Goal: Task Accomplishment & Management: Use online tool/utility

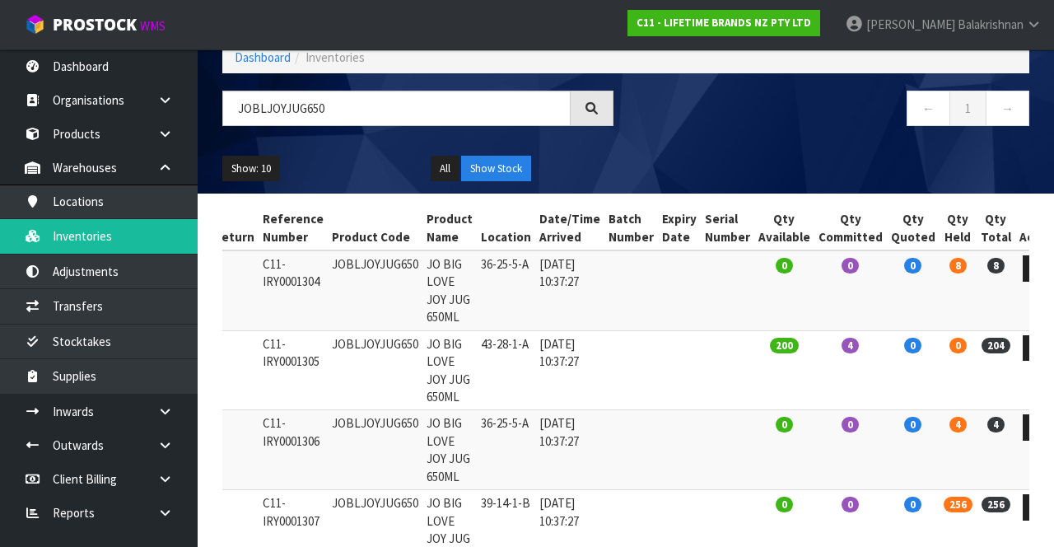
scroll to position [91, 0]
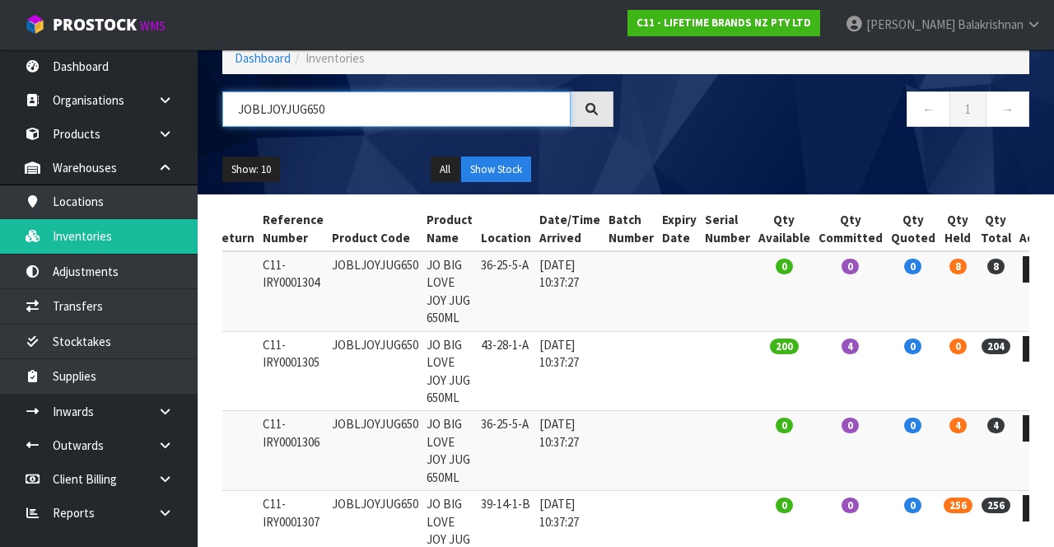
click at [367, 100] on input "JOBLJOYJUG650" at bounding box center [396, 108] width 348 height 35
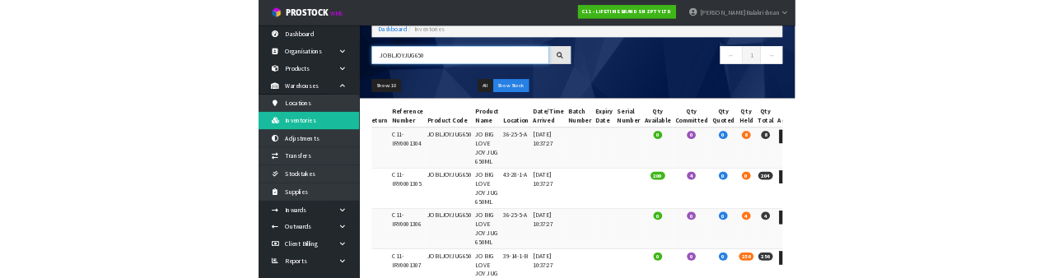
scroll to position [92, 0]
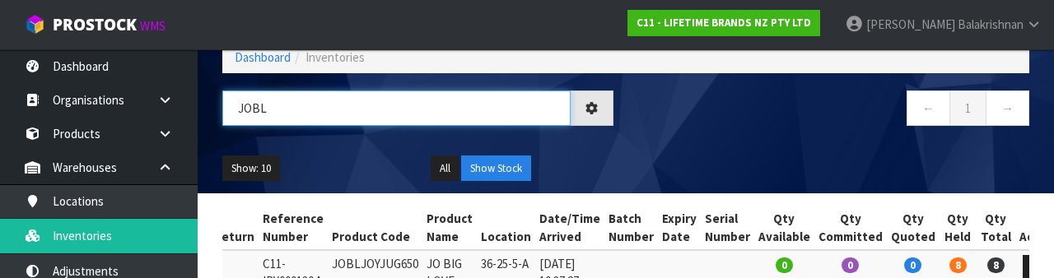
type input "JOB"
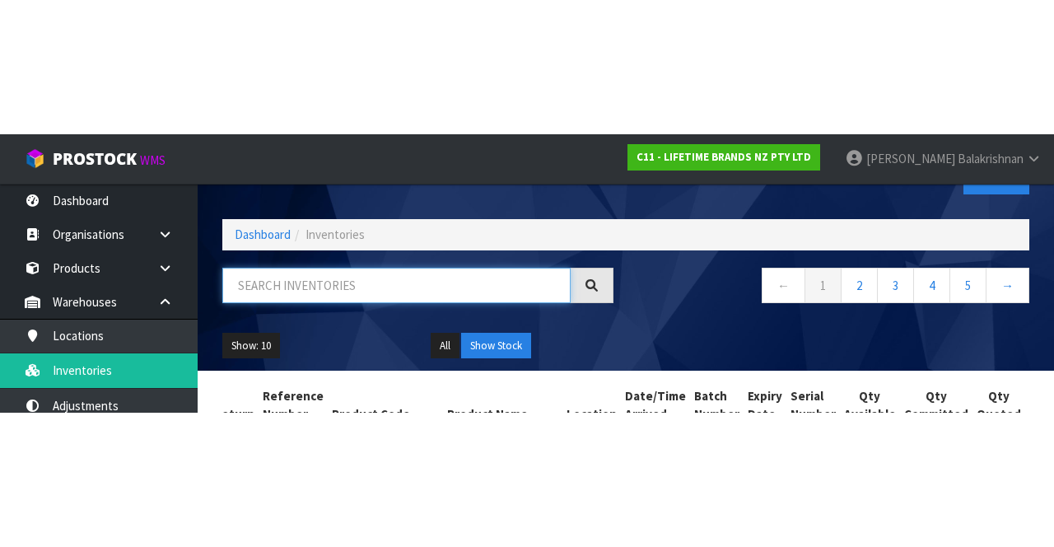
scroll to position [48, 0]
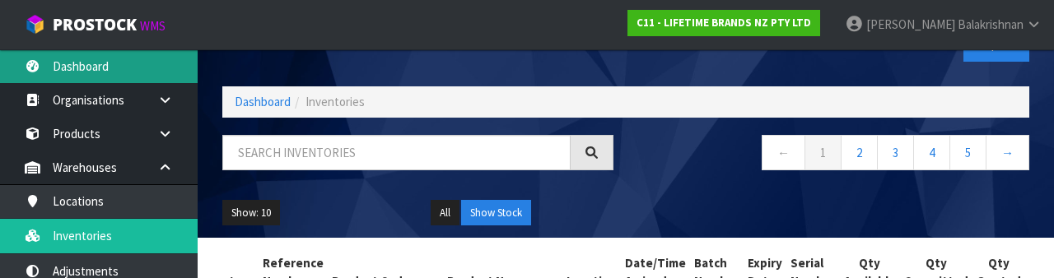
click at [51, 77] on link "Dashboard" at bounding box center [99, 66] width 198 height 34
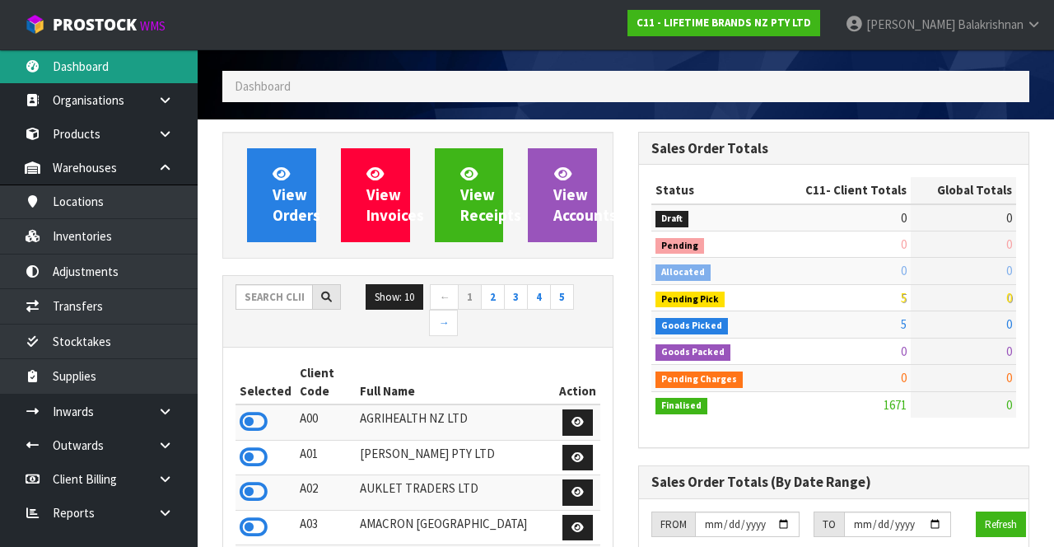
scroll to position [1469, 415]
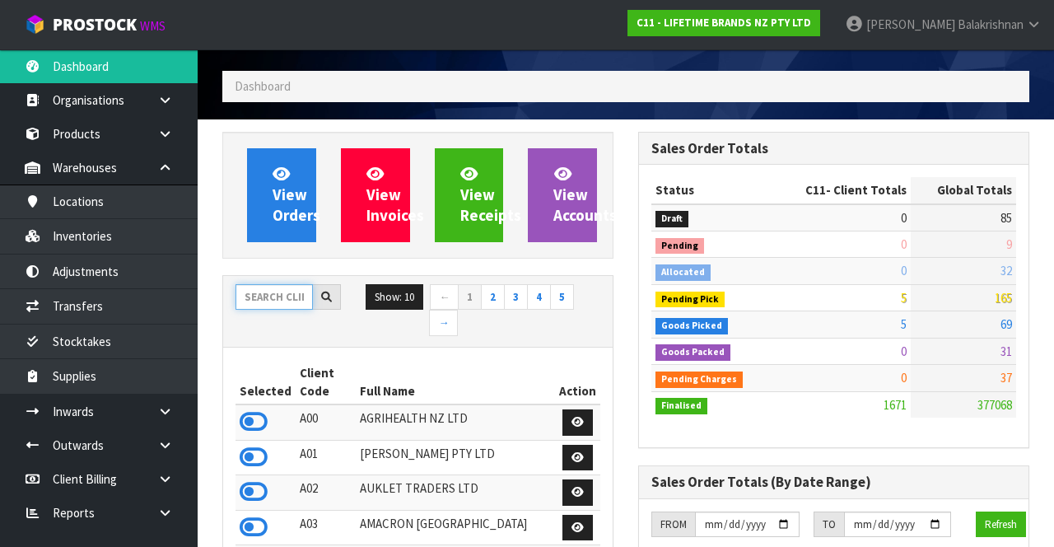
click at [272, 300] on input "text" at bounding box center [273, 297] width 77 height 26
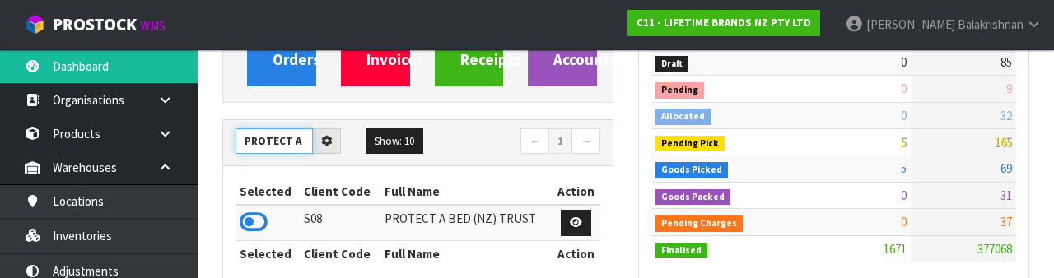
scroll to position [0, 0]
type input "PROTECT A B"
click at [241, 221] on icon at bounding box center [254, 222] width 28 height 25
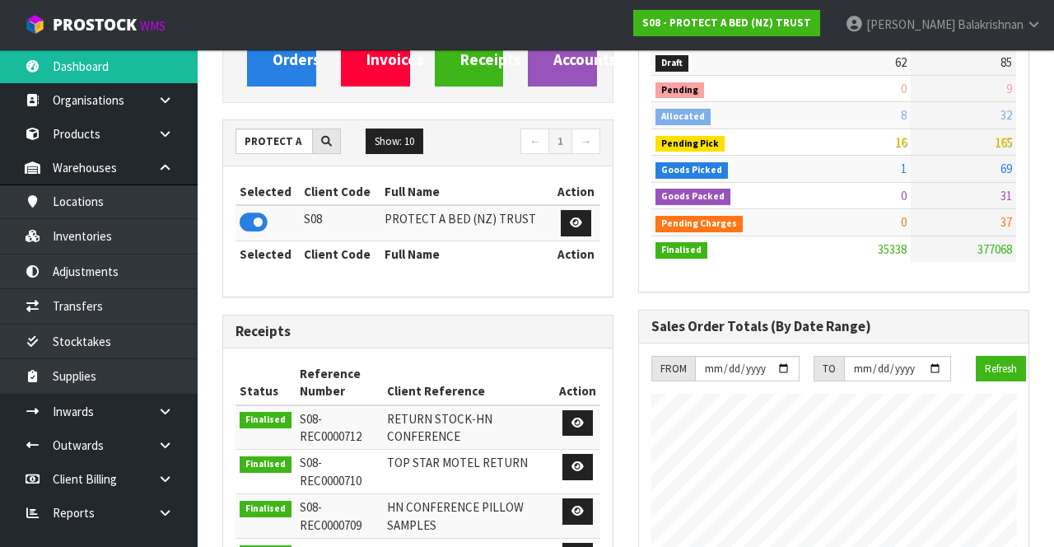
scroll to position [1434, 415]
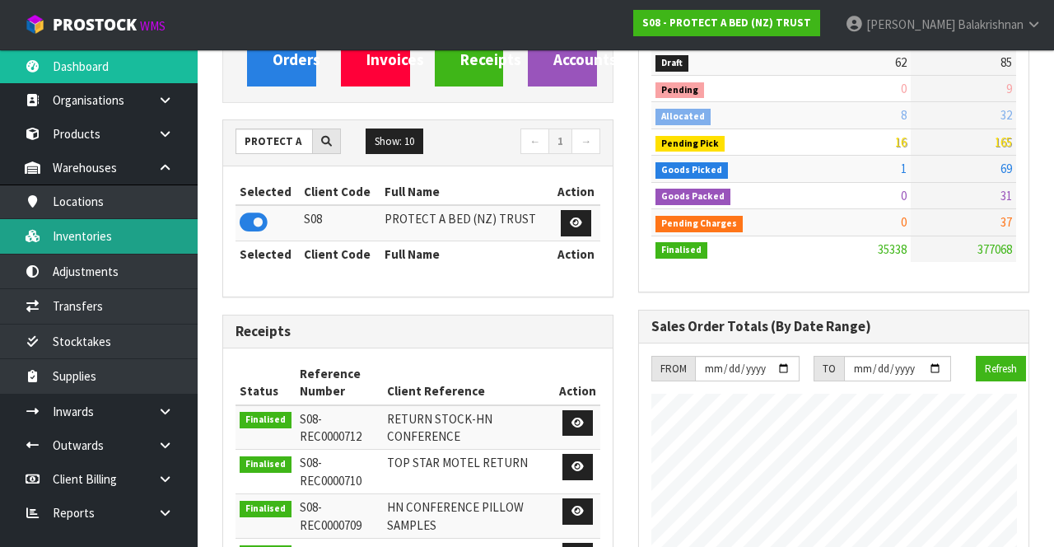
click at [50, 235] on link "Inventories" at bounding box center [99, 236] width 198 height 34
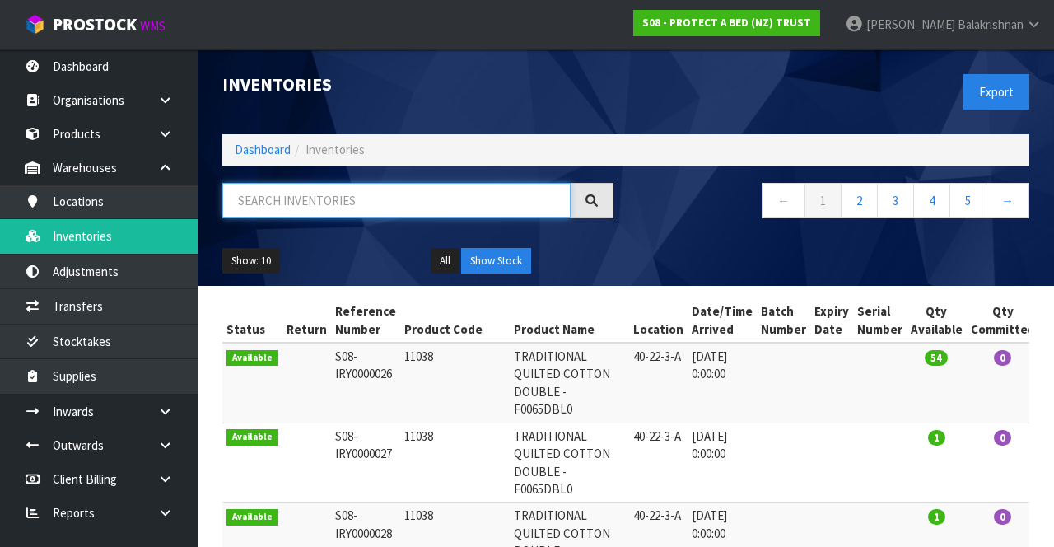
click at [280, 195] on input "text" at bounding box center [396, 200] width 348 height 35
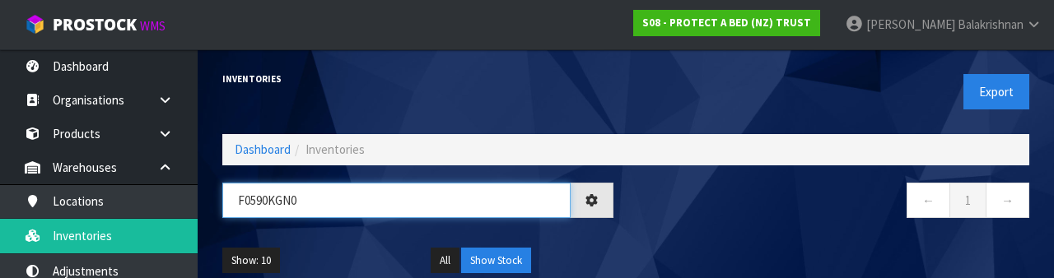
type input "F0590KGN0"
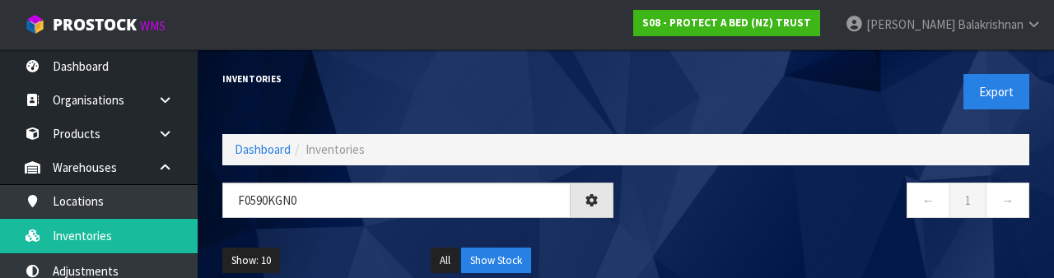
click at [816, 216] on nav "← 1 →" at bounding box center [833, 203] width 391 height 40
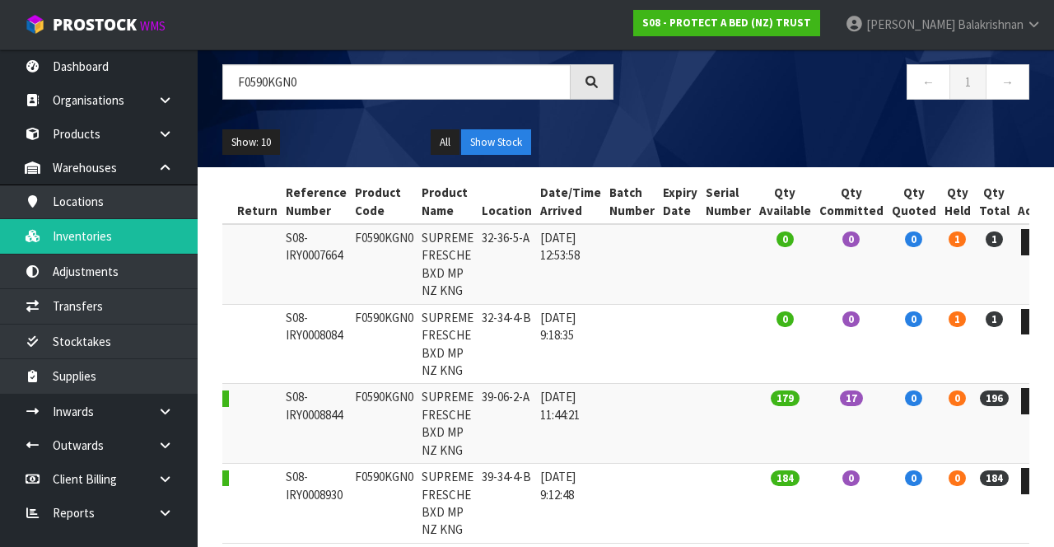
scroll to position [186, 0]
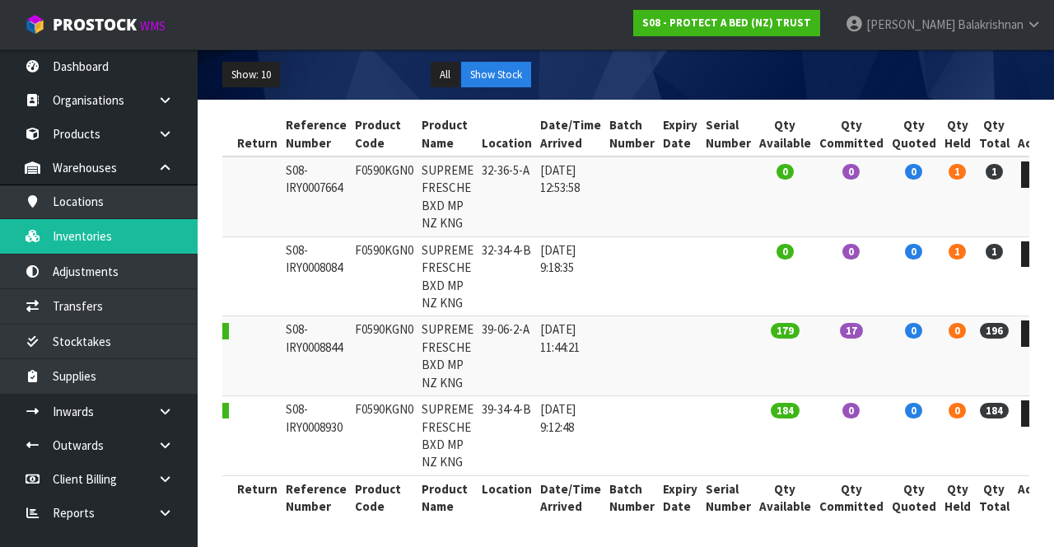
copy td "F0590KGN0"
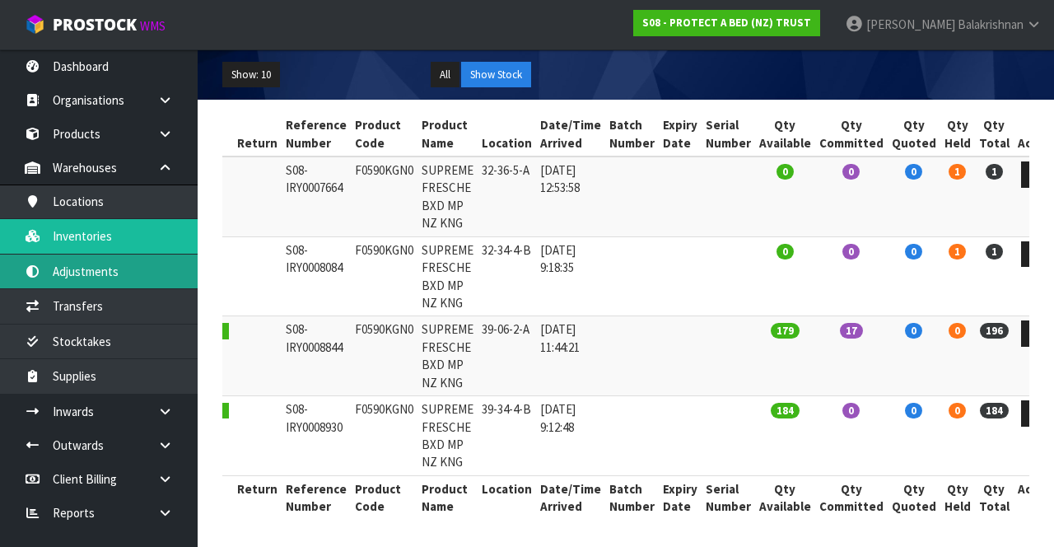
click at [79, 286] on link "Adjustments" at bounding box center [99, 271] width 198 height 34
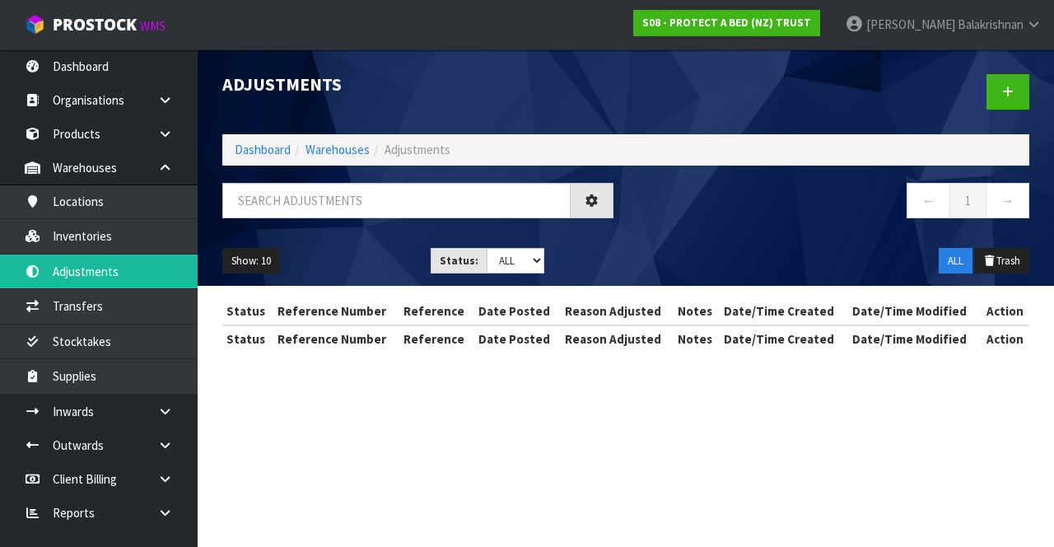
click at [54, 306] on div "Adjustments Dashboard Warehouses Adjustments ← 1 → Show: 10 5 10 25 50 Status: …" at bounding box center [527, 190] width 1054 height 381
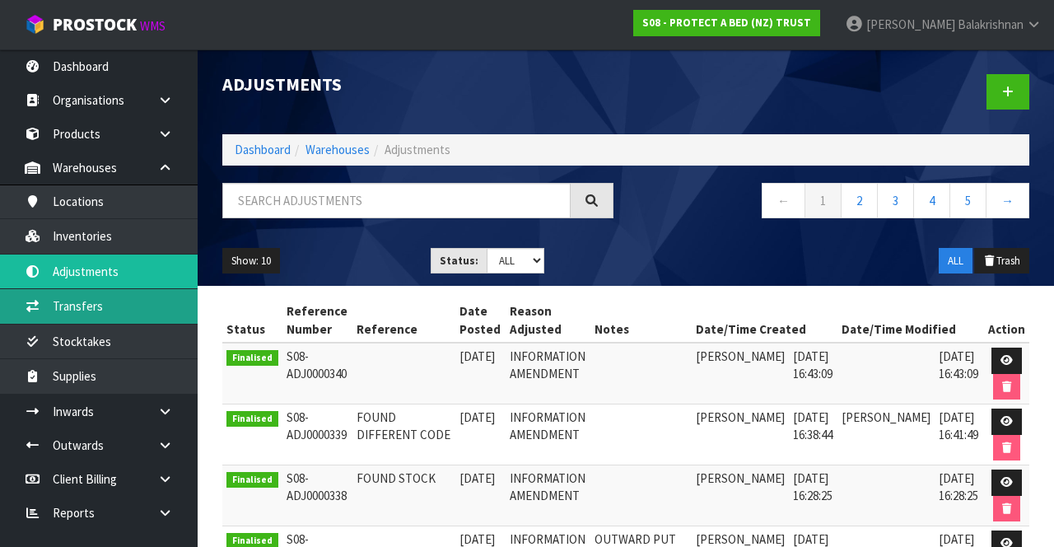
click at [44, 312] on link "Transfers" at bounding box center [99, 306] width 198 height 34
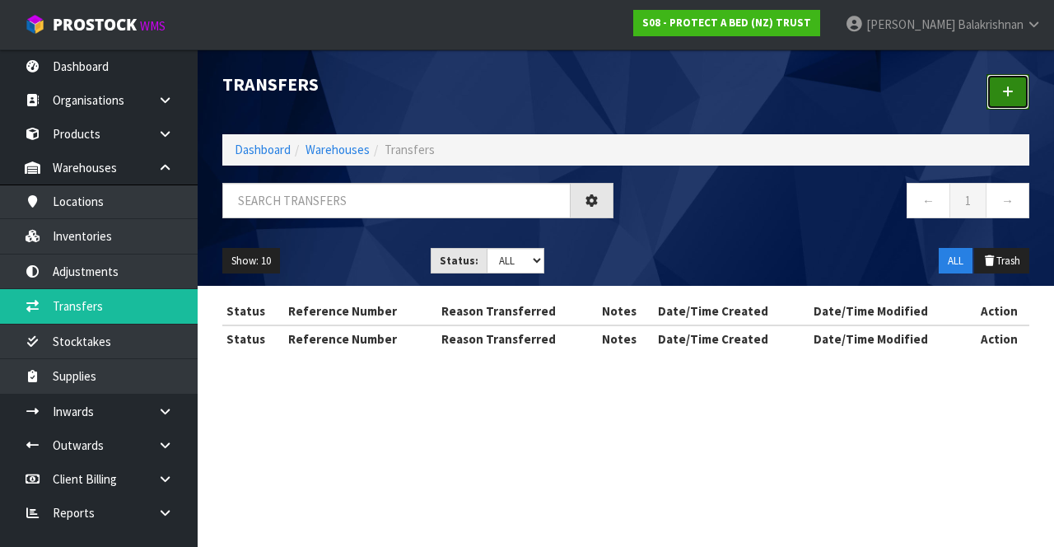
click at [1002, 100] on link at bounding box center [1007, 91] width 43 height 35
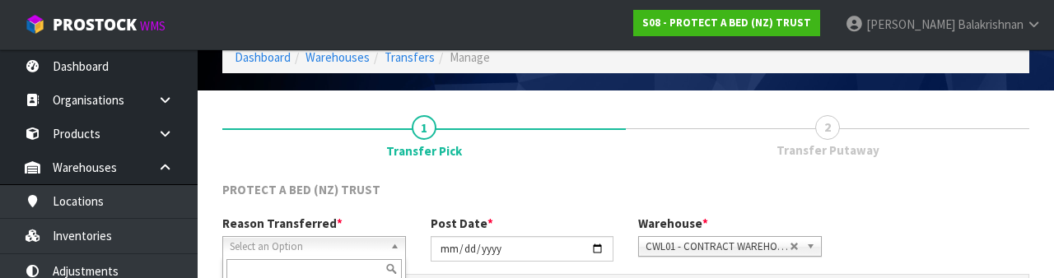
scroll to position [197, 0]
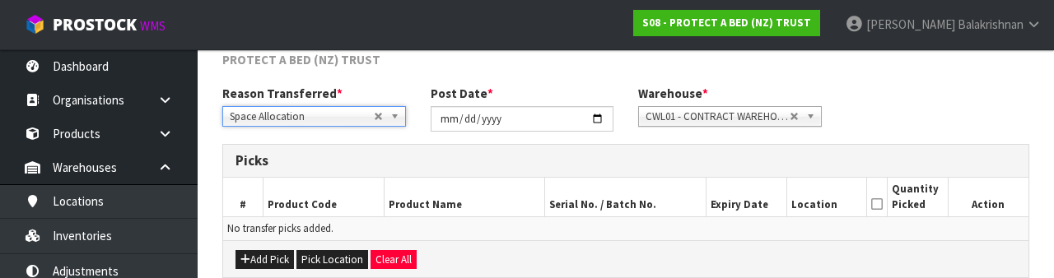
click at [984, 136] on div "Reason Transferred * Space Allocation Damage Expired Stock Repair QA Space Allo…" at bounding box center [625, 114] width 831 height 59
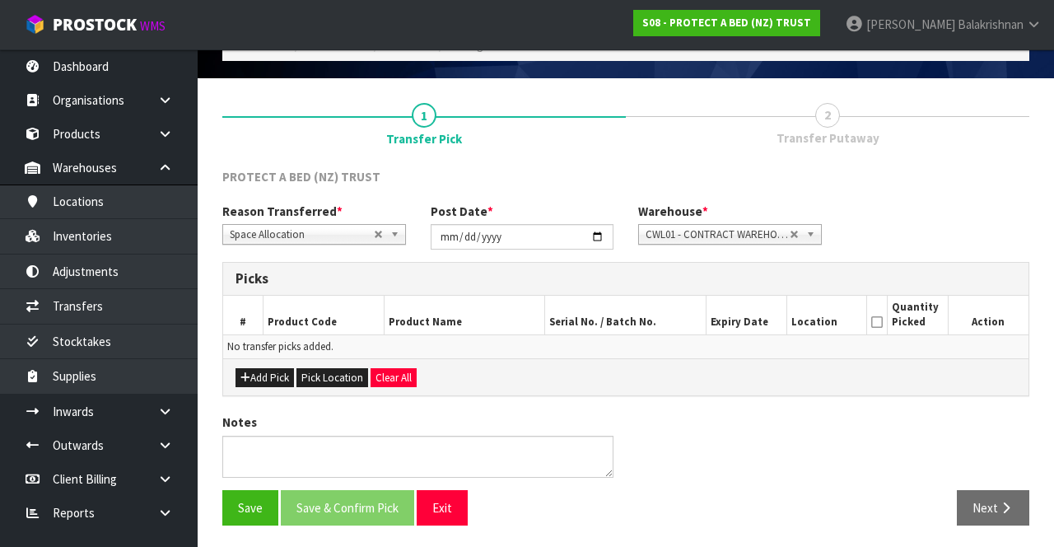
scroll to position [88, 0]
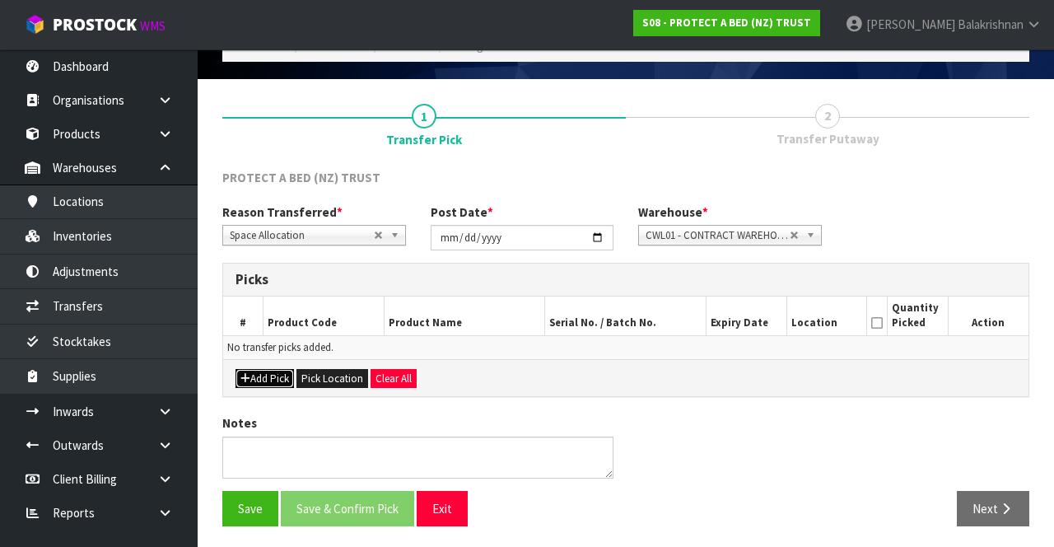
click at [255, 376] on button "Add Pick" at bounding box center [264, 379] width 58 height 20
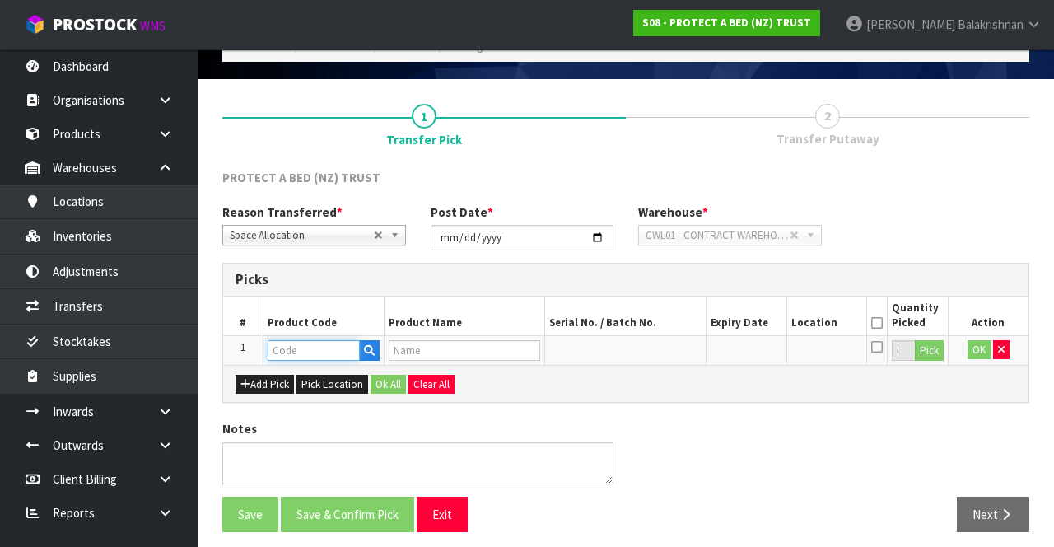
click at [294, 344] on input "text" at bounding box center [313, 350] width 92 height 21
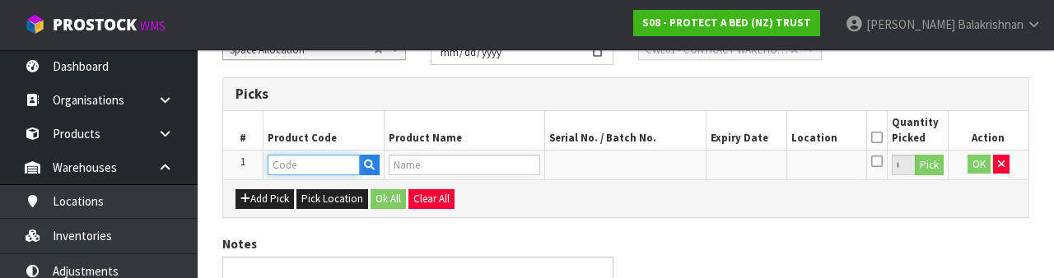
scroll to position [288, 0]
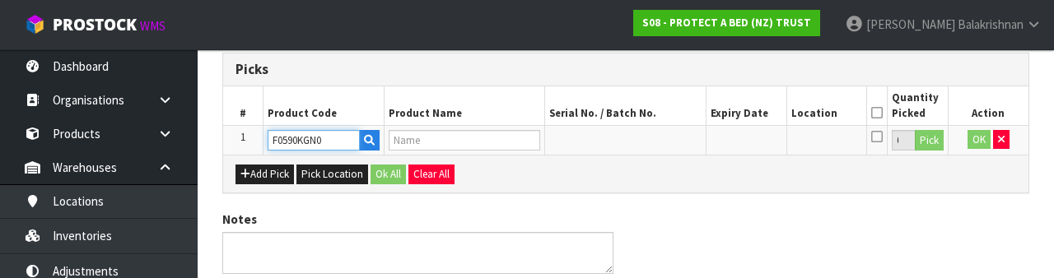
type input "F0590KGN0"
click at [902, 214] on div "Notes" at bounding box center [625, 249] width 831 height 76
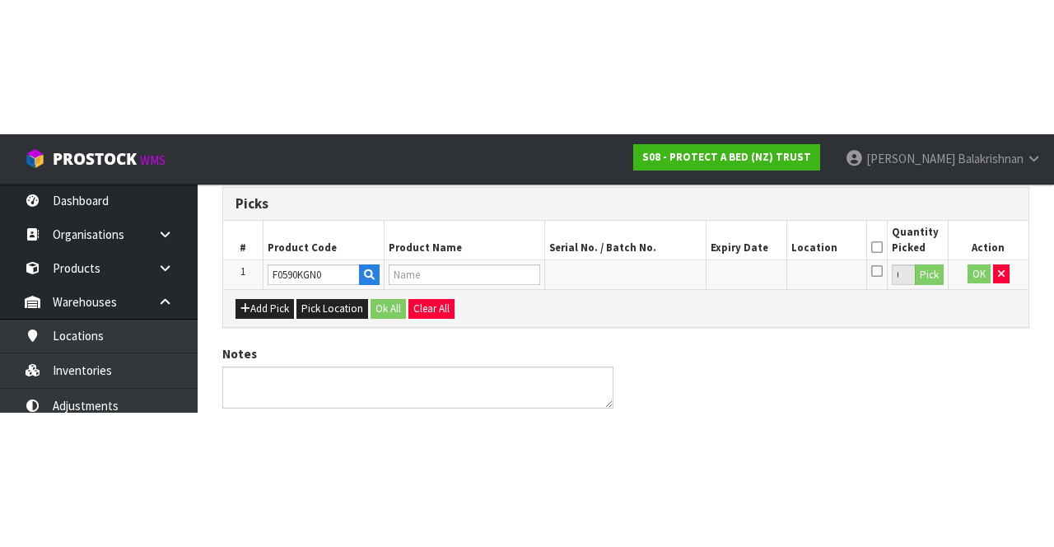
scroll to position [94, 0]
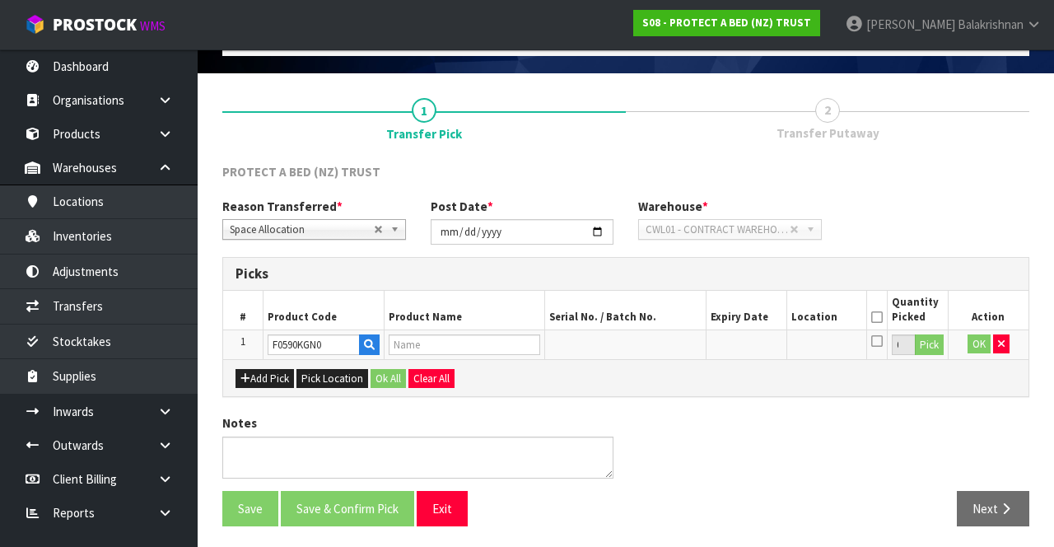
type input "SUPREME FRESCHE BXD MP NZ KNG"
click at [925, 347] on button "Pick" at bounding box center [928, 344] width 29 height 21
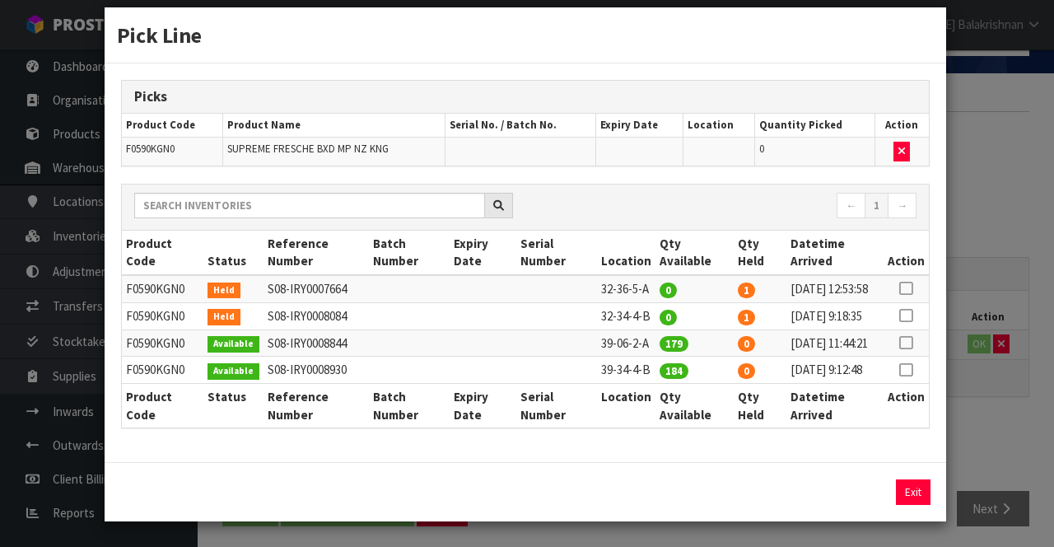
scroll to position [81, 0]
click at [905, 342] on icon at bounding box center [905, 342] width 13 height 1
click at [785, 498] on input "179" at bounding box center [785, 492] width 78 height 26
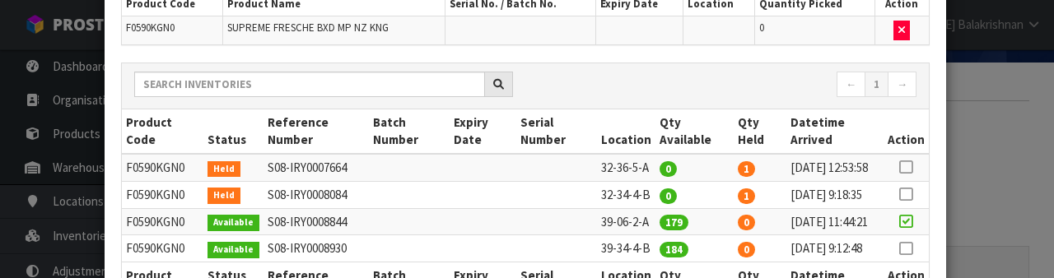
scroll to position [350, 0]
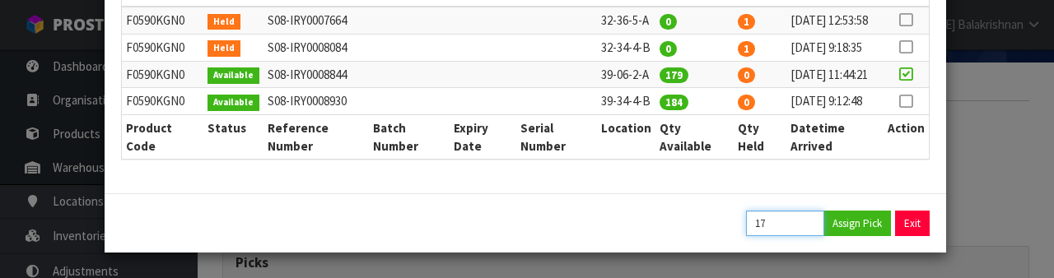
type input "1"
type input "96"
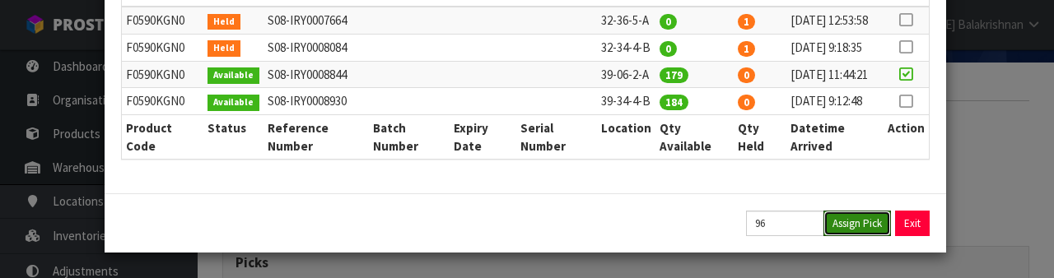
click at [862, 227] on button "Assign Pick" at bounding box center [856, 224] width 67 height 26
type input "96"
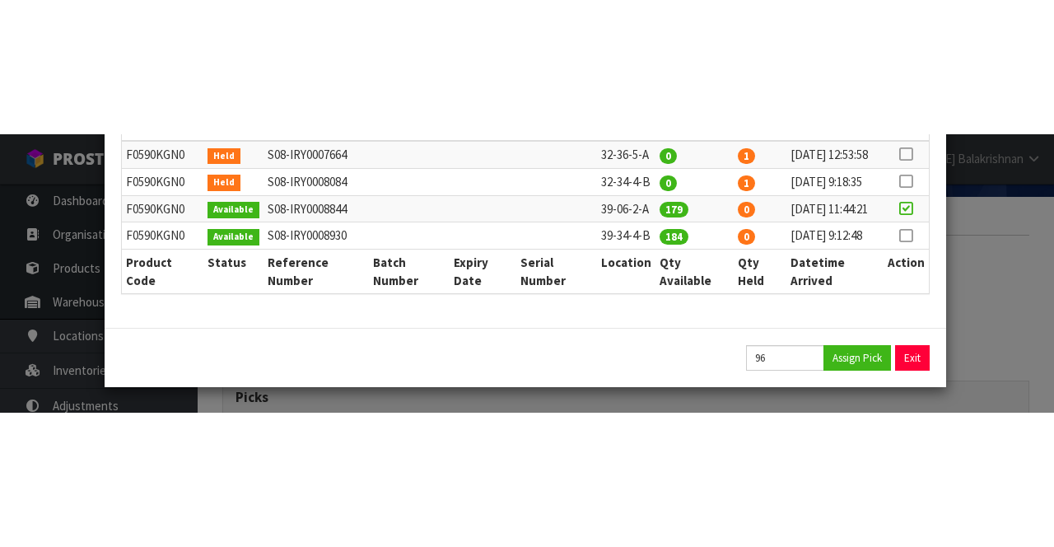
scroll to position [81, 0]
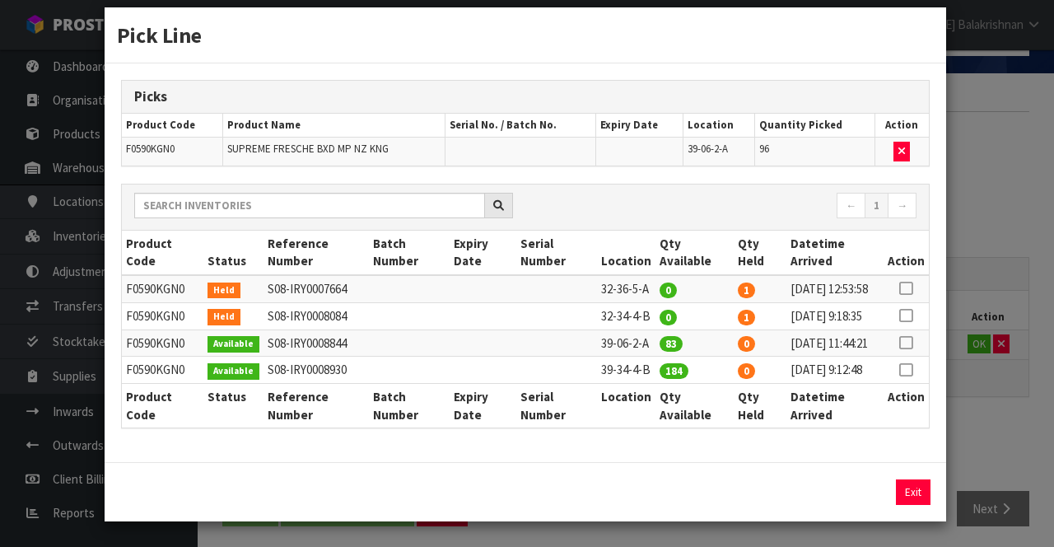
click at [1002, 403] on div "Pick Line Picks Product Code Product Name Serial No. / Batch No. Expiry Date Lo…" at bounding box center [527, 273] width 1054 height 547
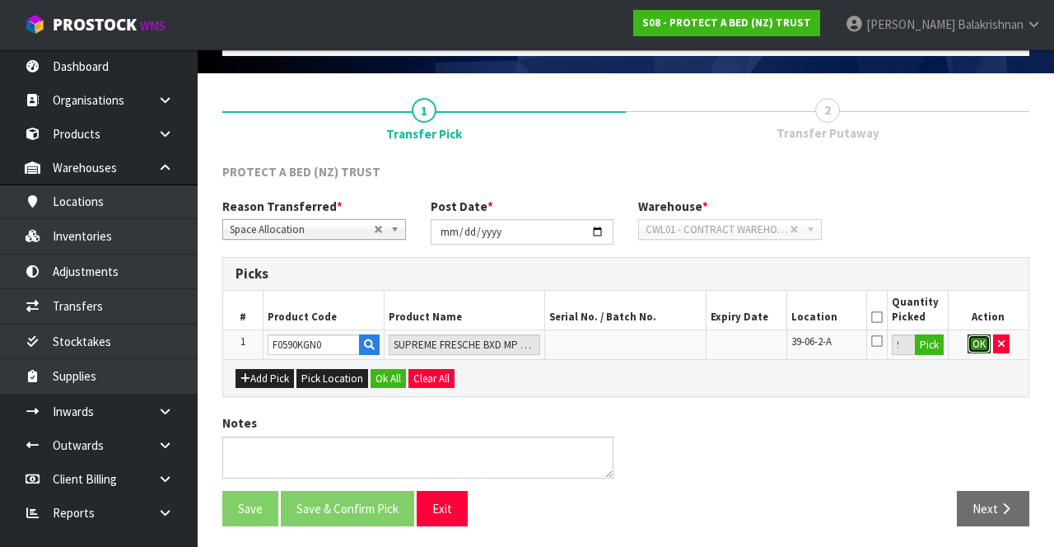
click at [970, 347] on button "OK" at bounding box center [978, 344] width 23 height 20
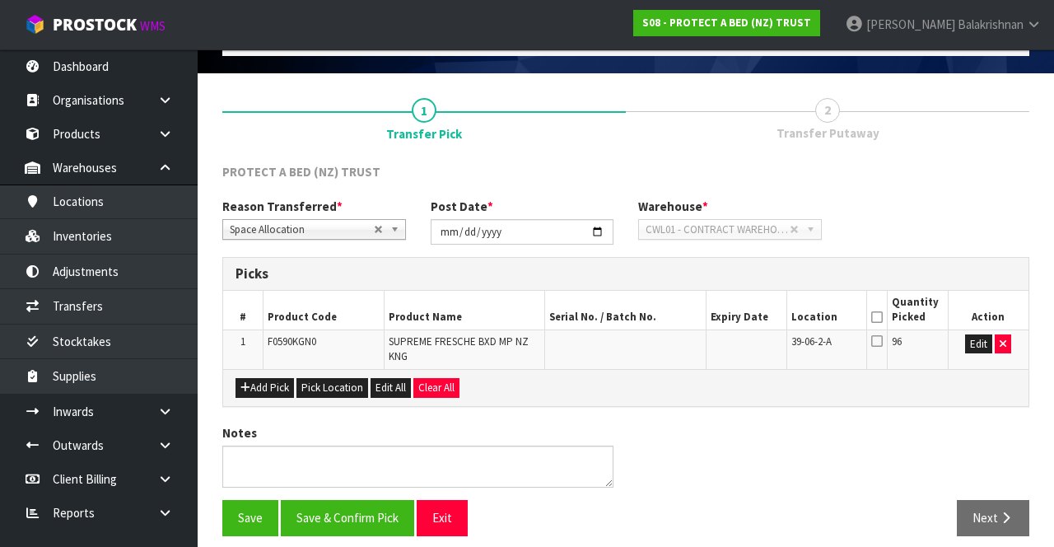
click at [872, 339] on icon at bounding box center [877, 340] width 12 height 13
click at [0, 0] on input "checkbox" at bounding box center [0, 0] width 0 height 0
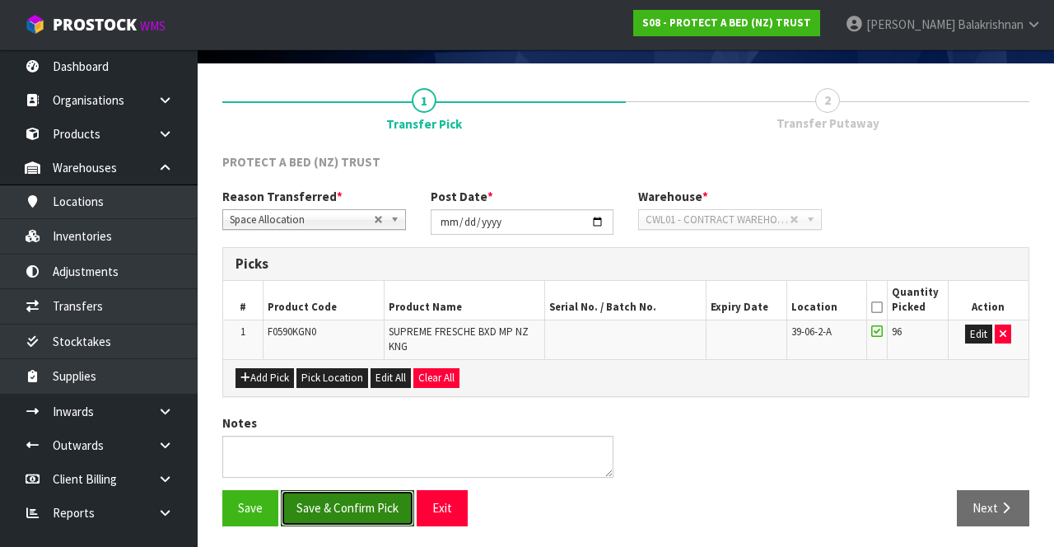
click at [332, 504] on button "Save & Confirm Pick" at bounding box center [347, 507] width 133 height 35
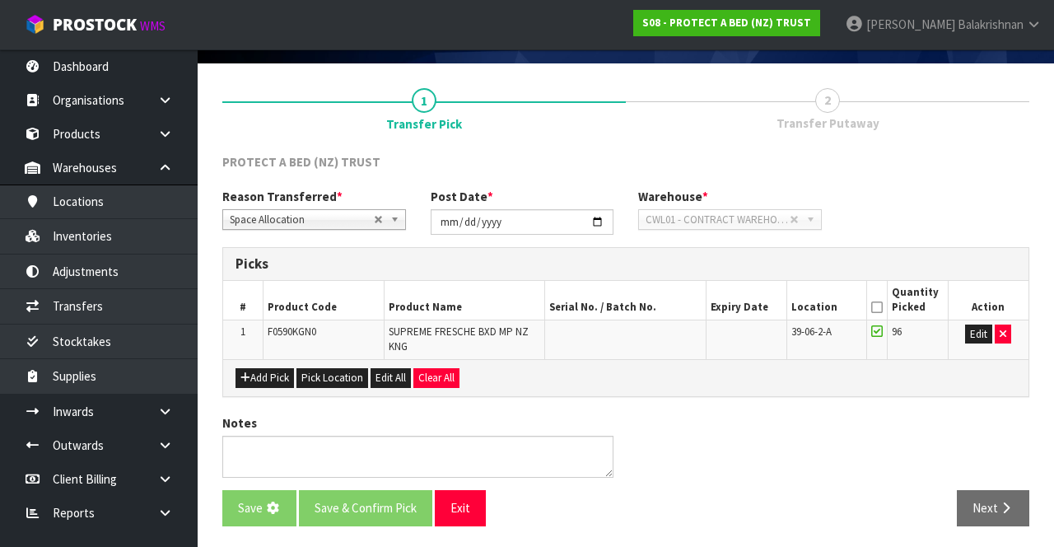
scroll to position [0, 0]
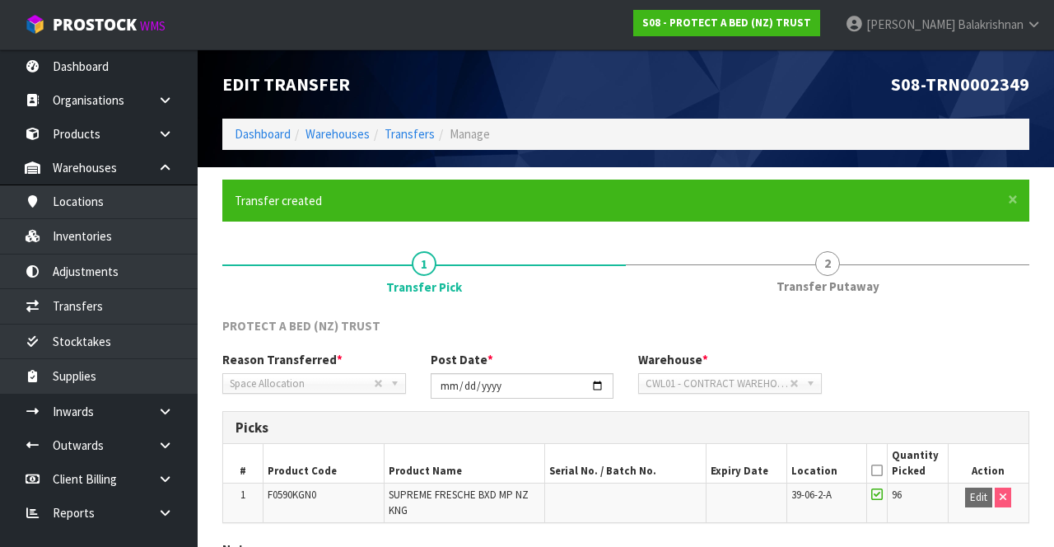
click at [910, 257] on link "2 Transfer Putaway" at bounding box center [827, 271] width 403 height 65
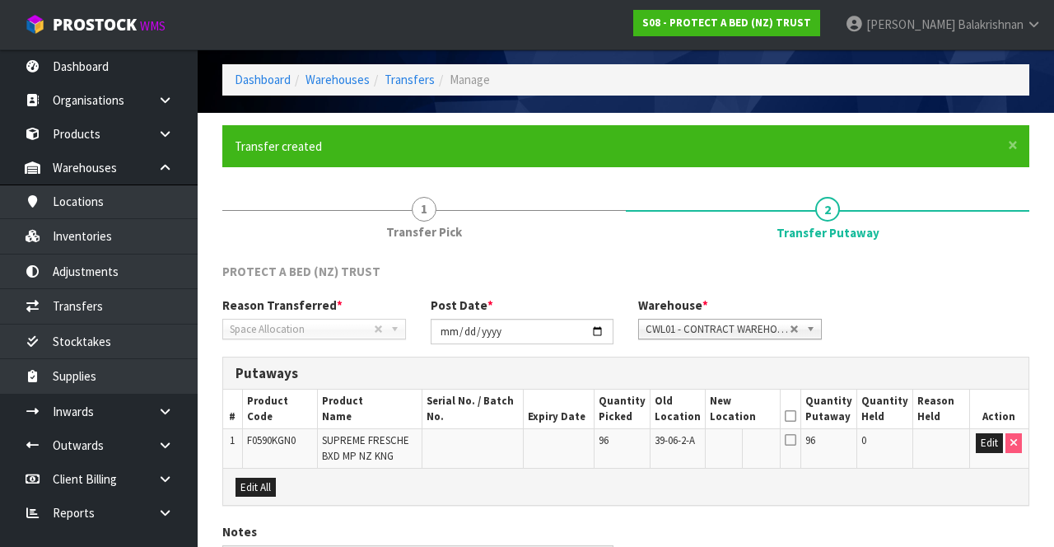
scroll to position [163, 0]
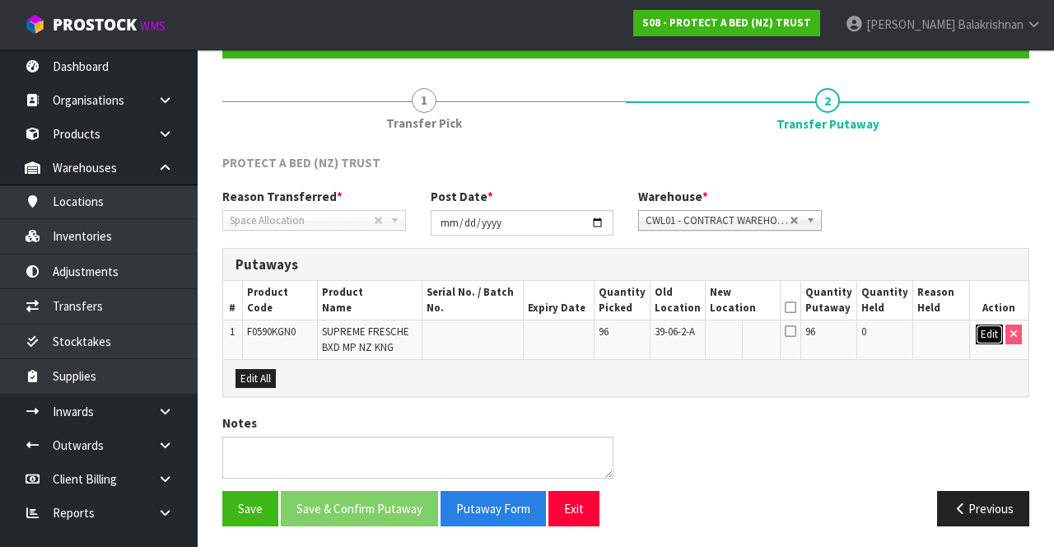
click at [984, 339] on button "Edit" at bounding box center [988, 334] width 27 height 20
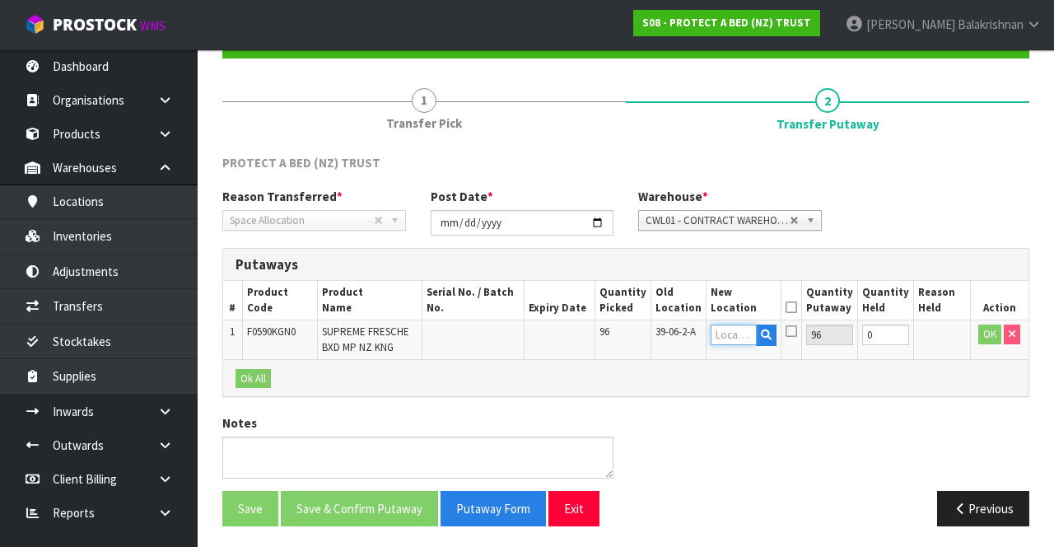
click at [723, 337] on input "text" at bounding box center [733, 334] width 46 height 21
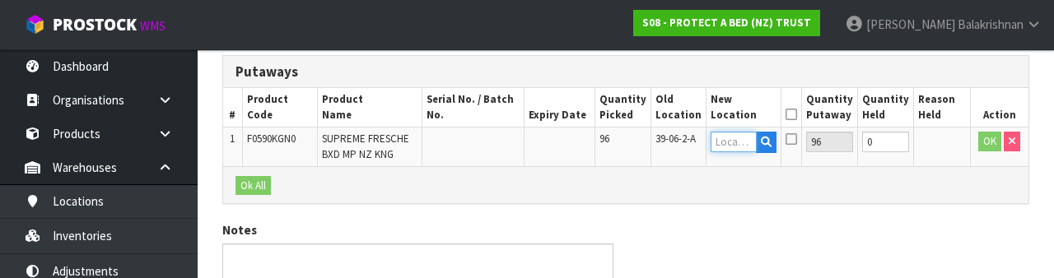
scroll to position [347, 0]
type input "39-3-2A"
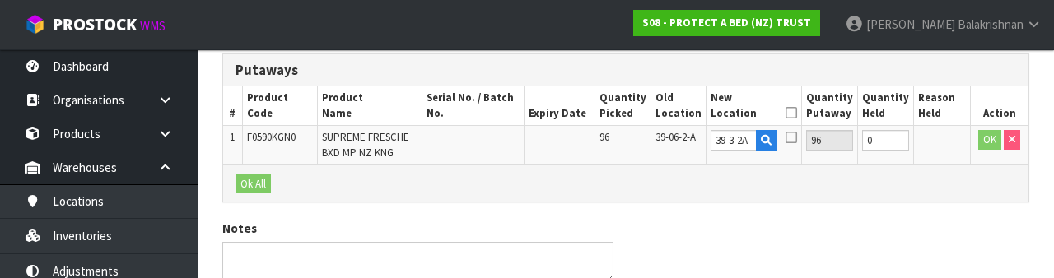
click at [940, 212] on div "PROTECT A BED (NZ) TRUST Reason Transferred * Space Allocation Damage Expired S…" at bounding box center [625, 152] width 807 height 384
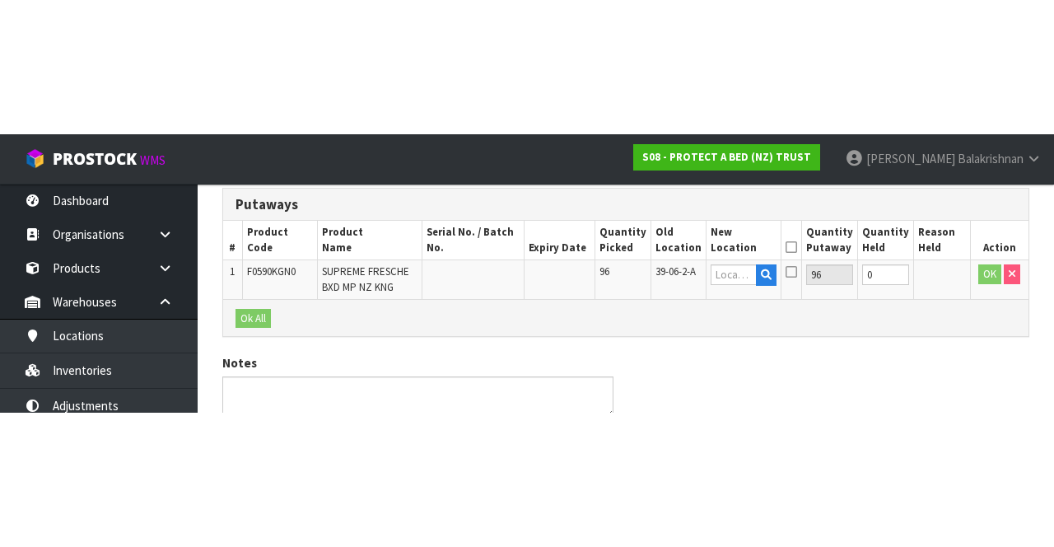
scroll to position [163, 0]
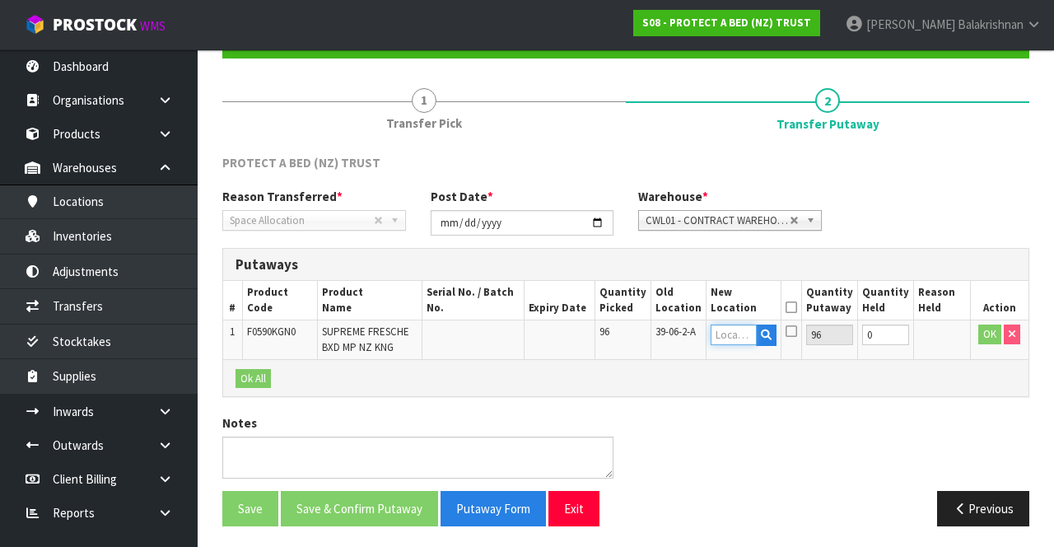
click at [726, 333] on input "text" at bounding box center [733, 334] width 46 height 21
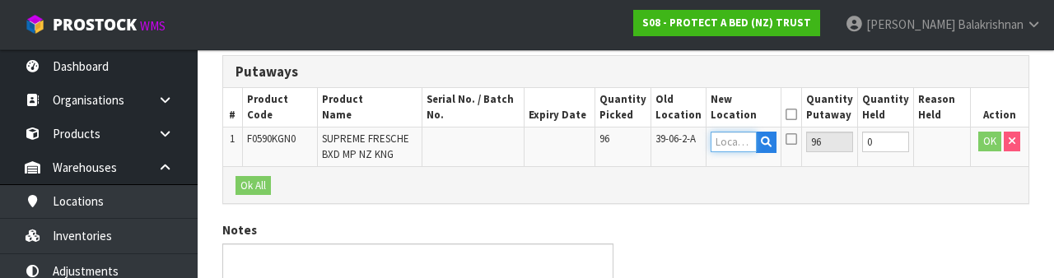
scroll to position [347, 0]
type input "39-3-2-A"
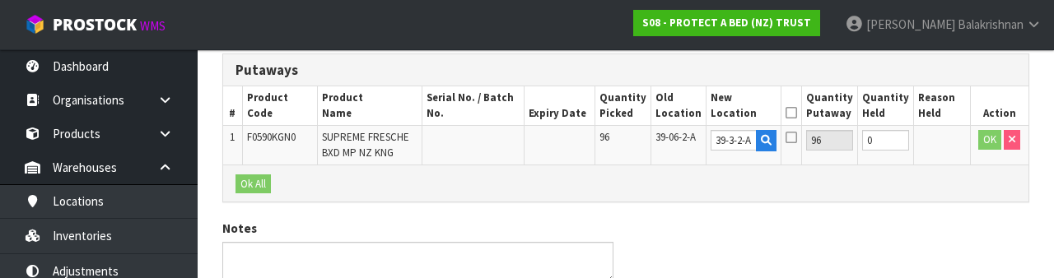
click at [933, 193] on div "Ok All" at bounding box center [625, 183] width 805 height 37
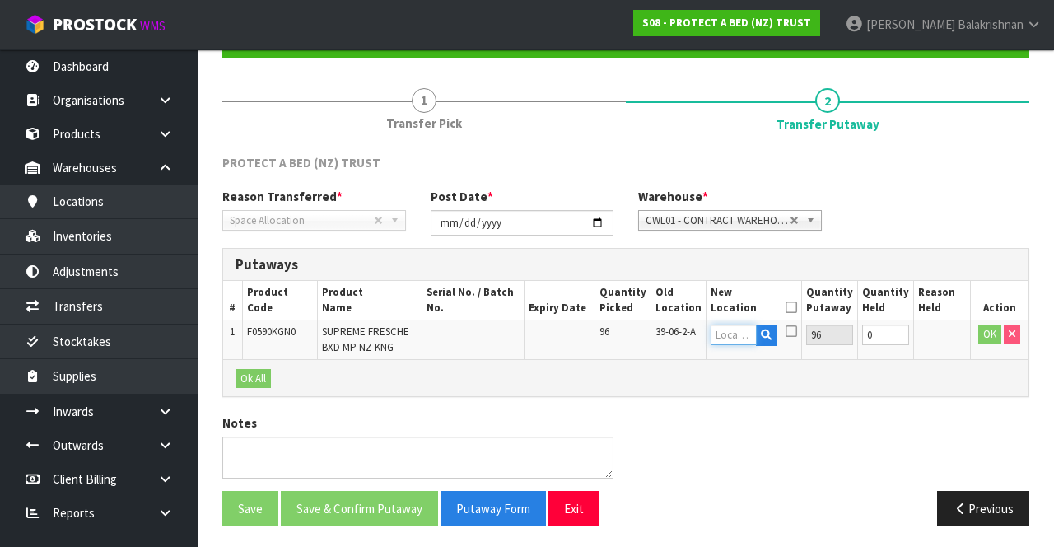
click at [728, 333] on input "text" at bounding box center [733, 334] width 46 height 21
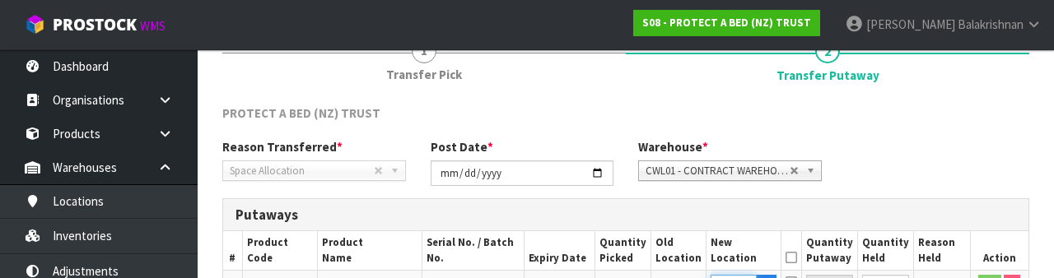
scroll to position [347, 0]
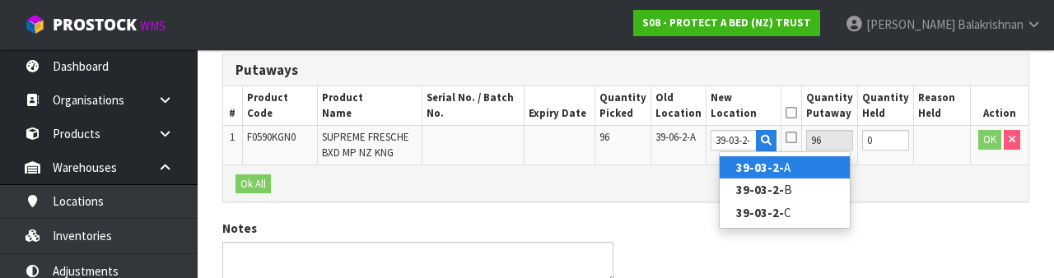
click at [812, 166] on link "39-03-2- A" at bounding box center [784, 167] width 130 height 22
type input "39-03-2-A"
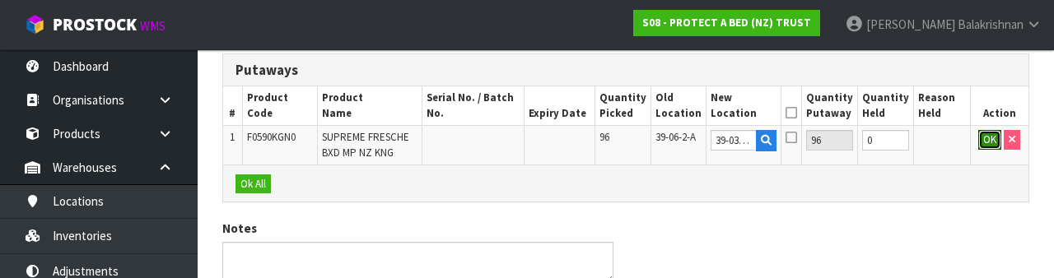
click at [980, 145] on button "OK" at bounding box center [989, 140] width 23 height 20
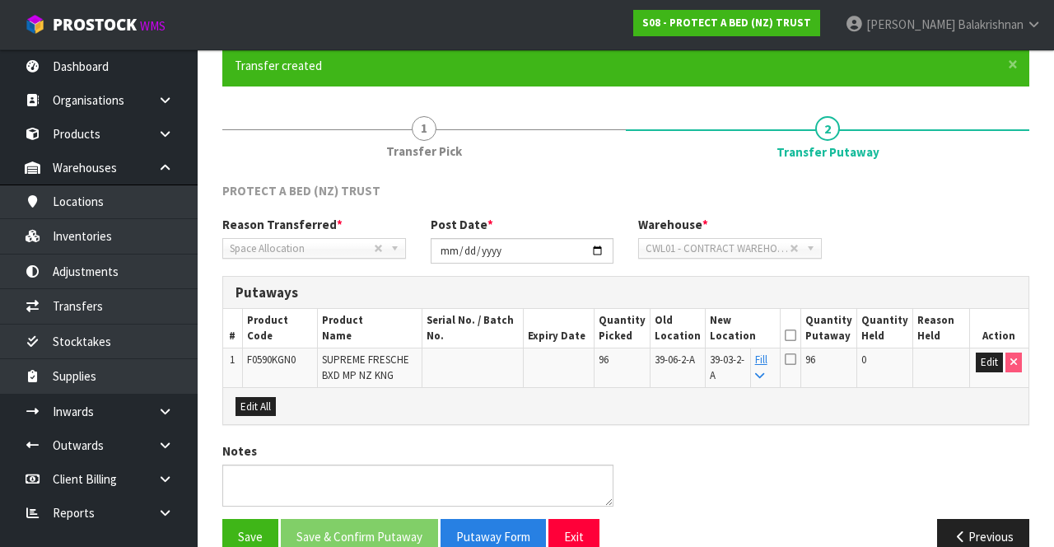
scroll to position [153, 0]
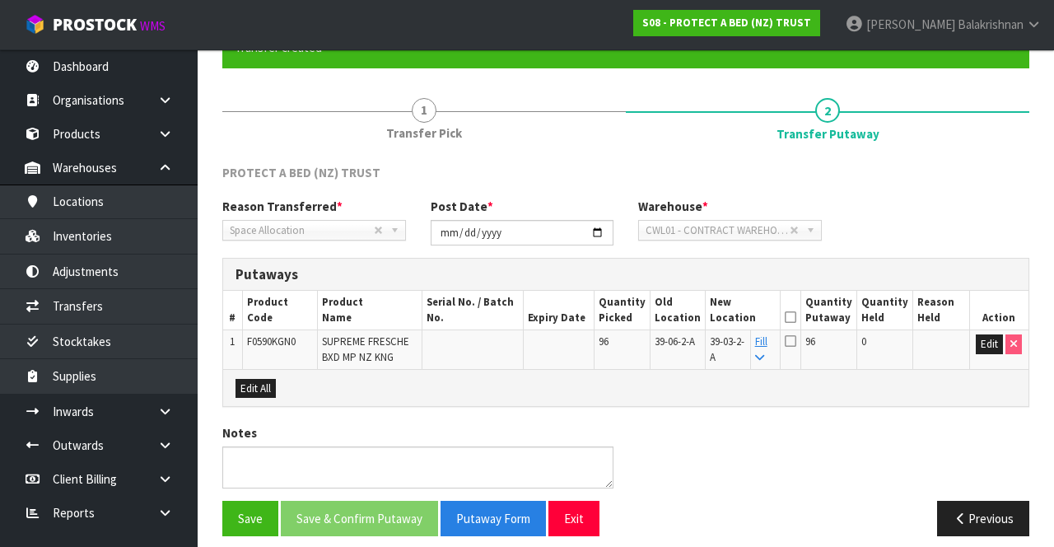
click at [796, 317] on icon at bounding box center [790, 317] width 12 height 1
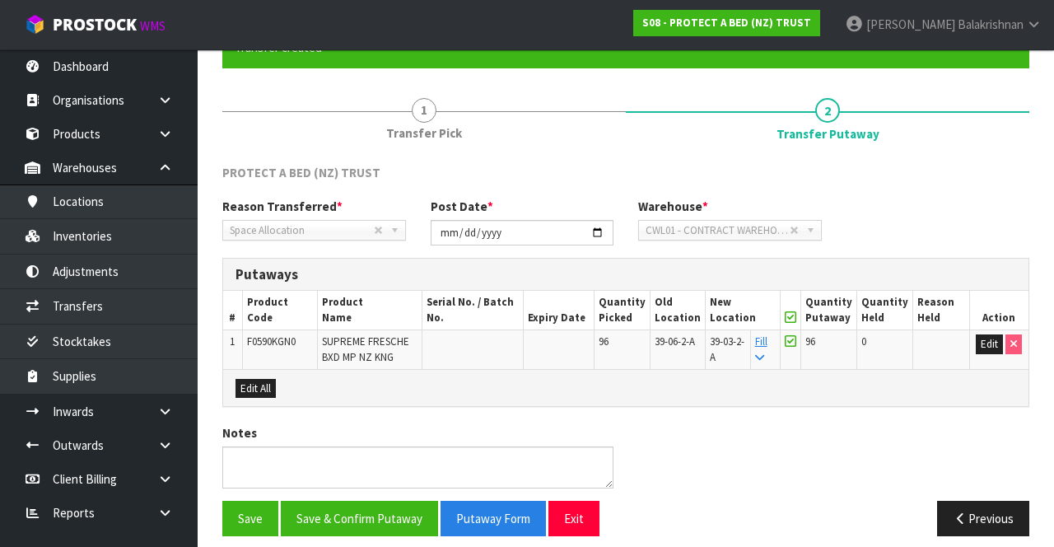
scroll to position [163, 0]
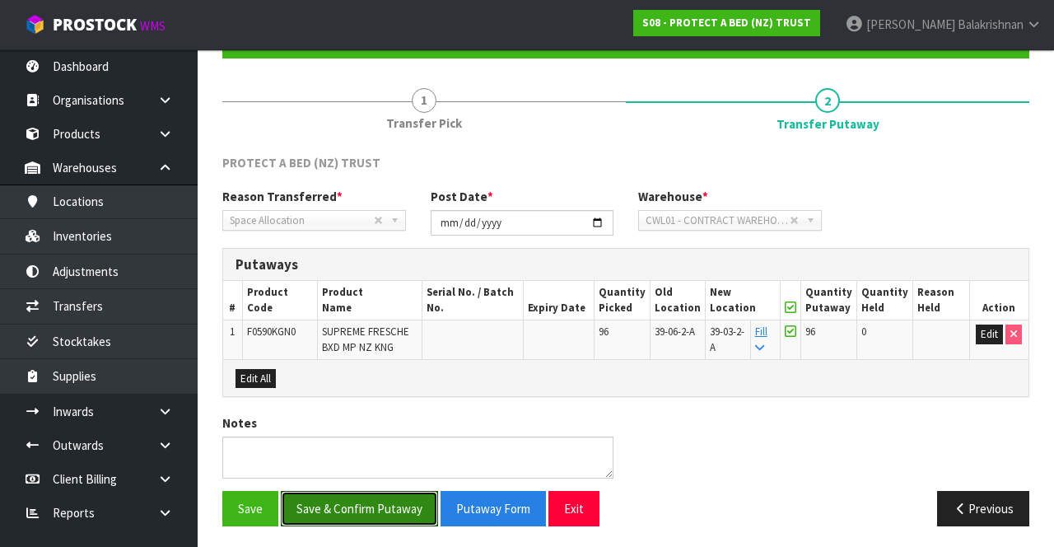
click at [347, 491] on button "Save & Confirm Putaway" at bounding box center [359, 508] width 157 height 35
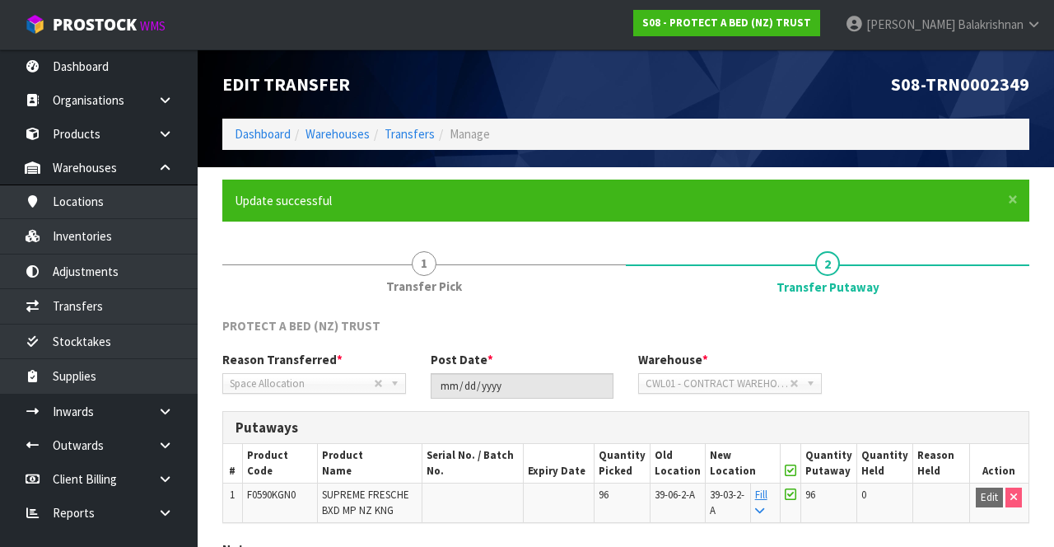
scroll to position [128, 0]
